Goal: Information Seeking & Learning: Find specific fact

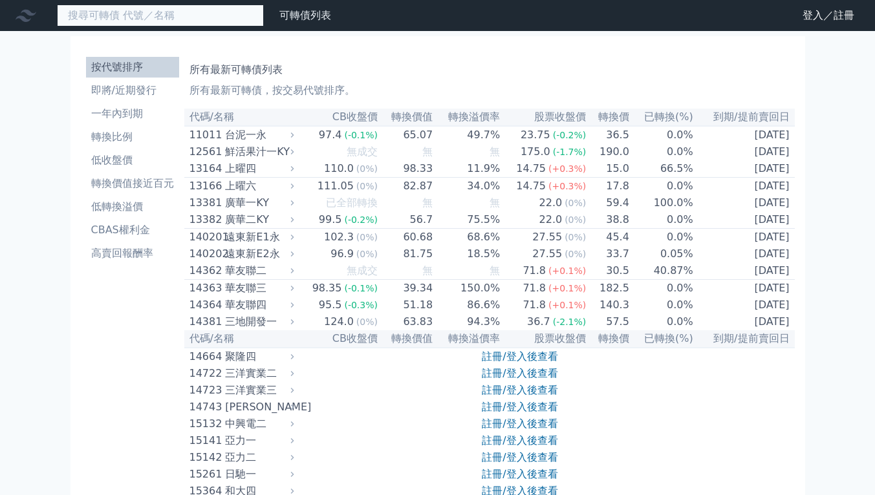
click at [208, 19] on input at bounding box center [160, 16] width 207 height 22
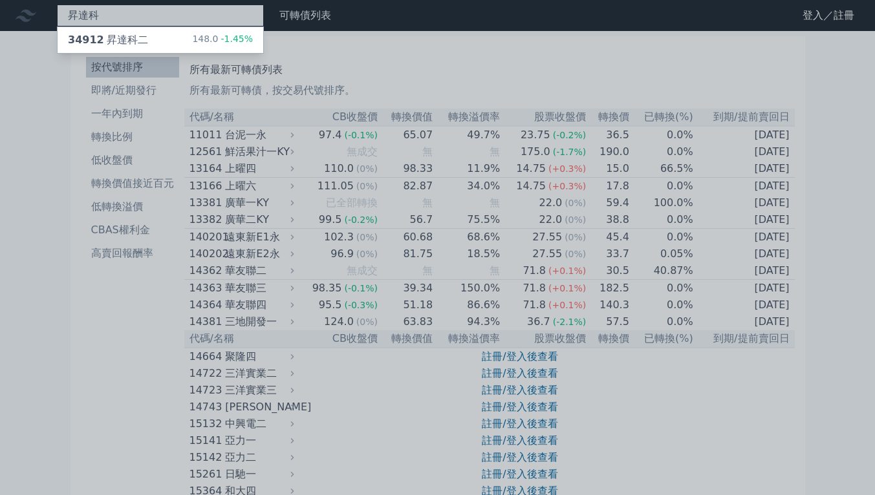
type input "昇達科"
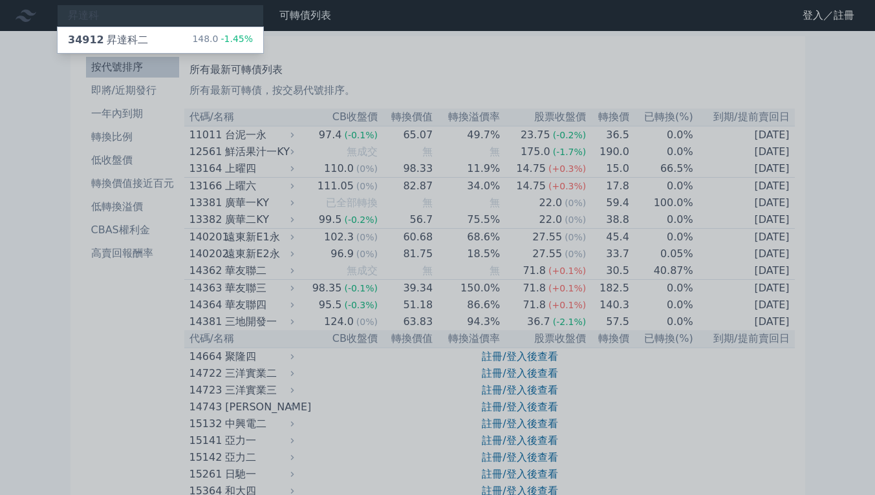
click at [198, 41] on div "148.0 -1.45%" at bounding box center [222, 40] width 61 height 16
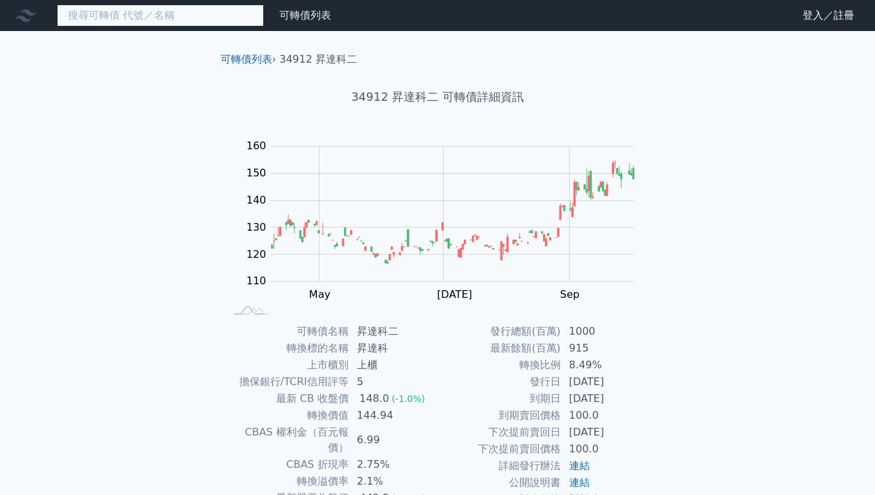
click at [197, 23] on input at bounding box center [160, 16] width 207 height 22
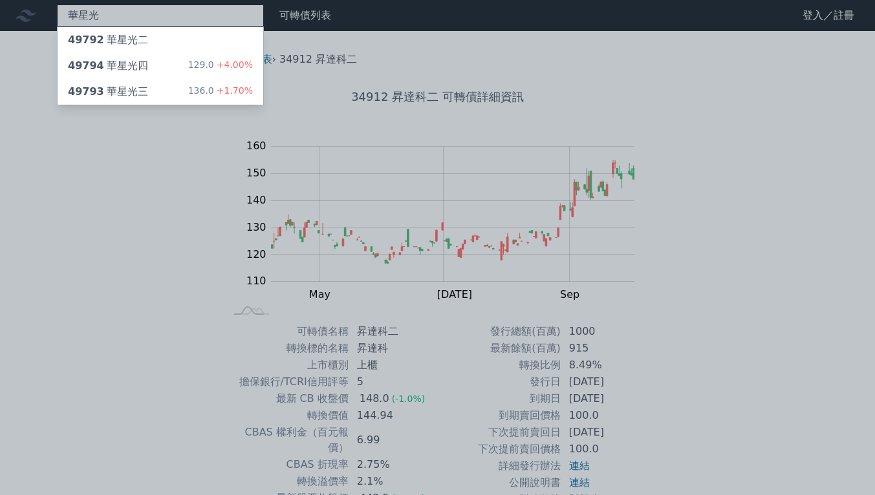
type input "華星光"
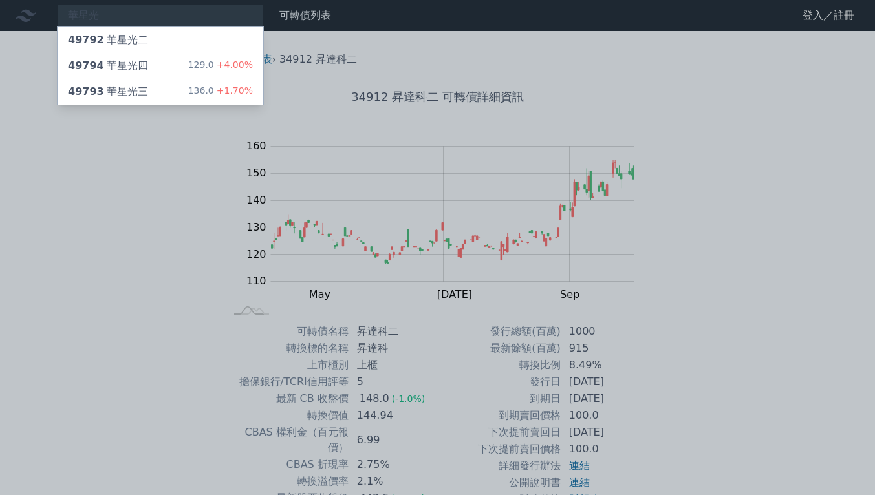
click at [202, 67] on div "129.0 +4.00%" at bounding box center [220, 66] width 65 height 16
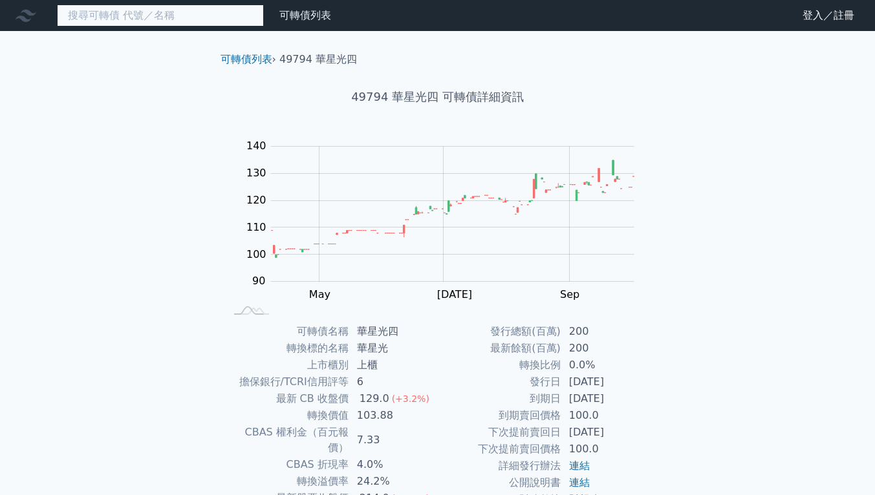
click at [158, 19] on input at bounding box center [160, 16] width 207 height 22
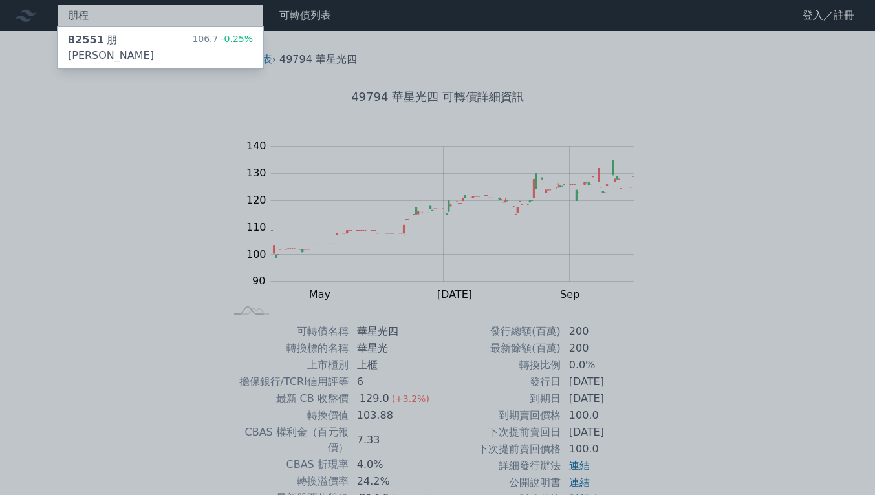
type input "朋程"
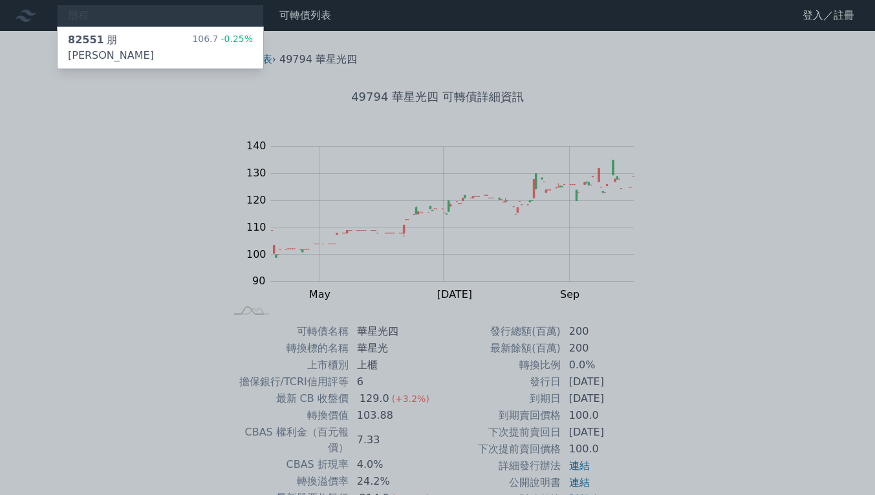
click at [174, 36] on div "82551 朋程一 106.7 -0.25%" at bounding box center [161, 47] width 206 height 41
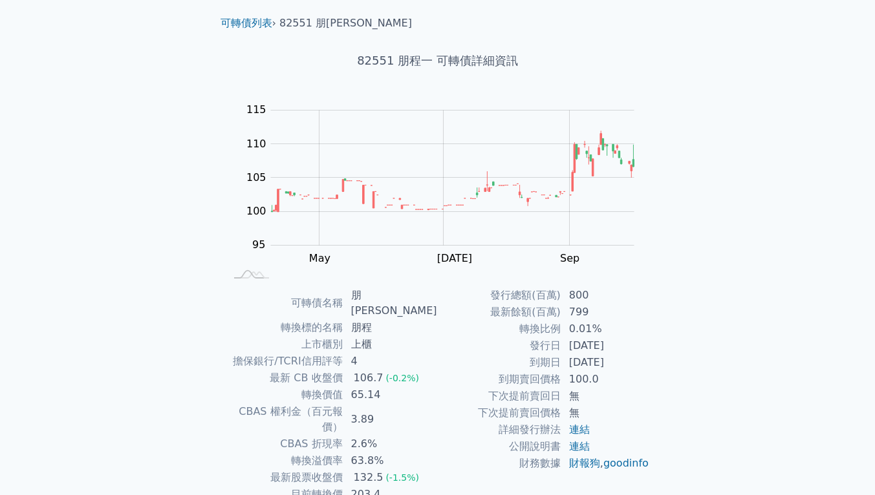
scroll to position [103, 0]
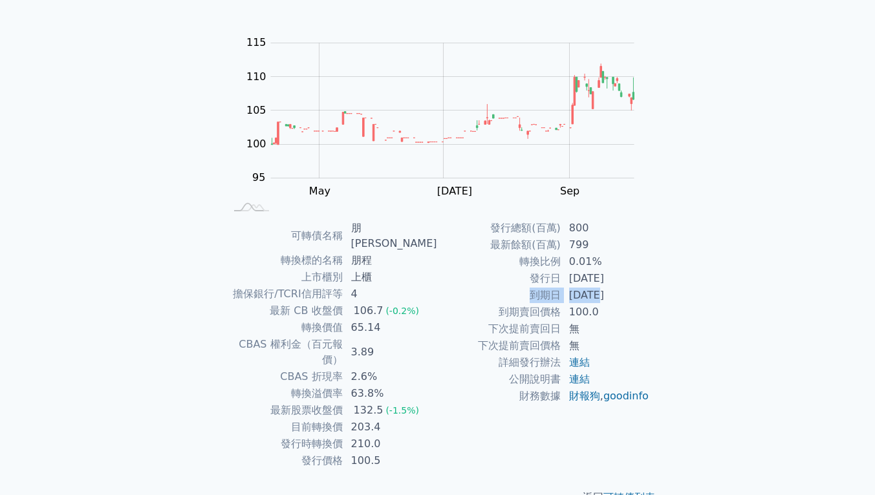
drag, startPoint x: 521, startPoint y: 281, endPoint x: 629, endPoint y: 310, distance: 111.1
click at [624, 307] on tbody "發行總額(百萬) 800 最新餘額(百萬) 799 轉換比例 0.01% 發行日 [DATE] 到期日 [DATE] 到期賣回價格 100.0 下次提前賣回日…" at bounding box center [544, 312] width 212 height 185
click at [658, 315] on div "可轉債名稱 朋程一 轉換標的名稱 朋程 上市櫃別 上櫃 擔保銀行/TCRI信用評等 4 最新 CB 收盤價 106.7 (-0.2%) 轉換價值 65.14 …" at bounding box center [437, 345] width 455 height 250
drag, startPoint x: 638, startPoint y: 336, endPoint x: 617, endPoint y: 480, distance: 145.2
click at [639, 336] on td "無" at bounding box center [605, 329] width 89 height 17
